Goal: Information Seeking & Learning: Learn about a topic

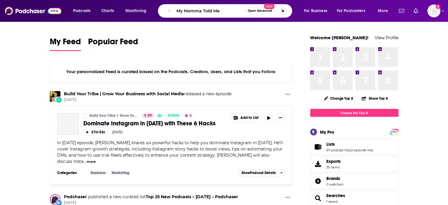
type input "My Momma Told Me"
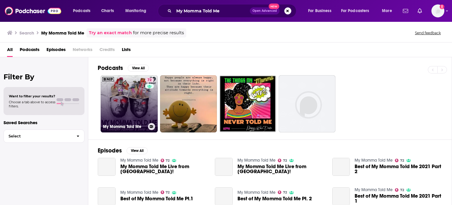
click at [143, 98] on link "72 My Momma Told Me" at bounding box center [129, 103] width 57 height 57
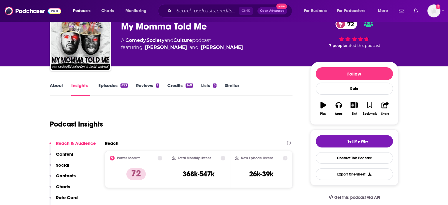
scroll to position [29, 0]
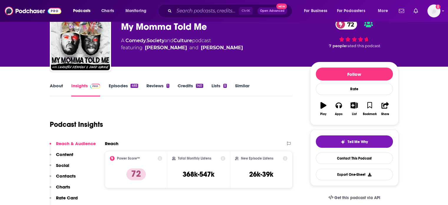
click at [62, 86] on link "About" at bounding box center [56, 90] width 13 height 14
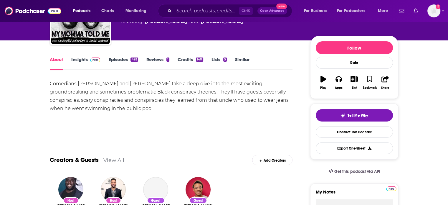
scroll to position [59, 0]
